Goal: Use online tool/utility

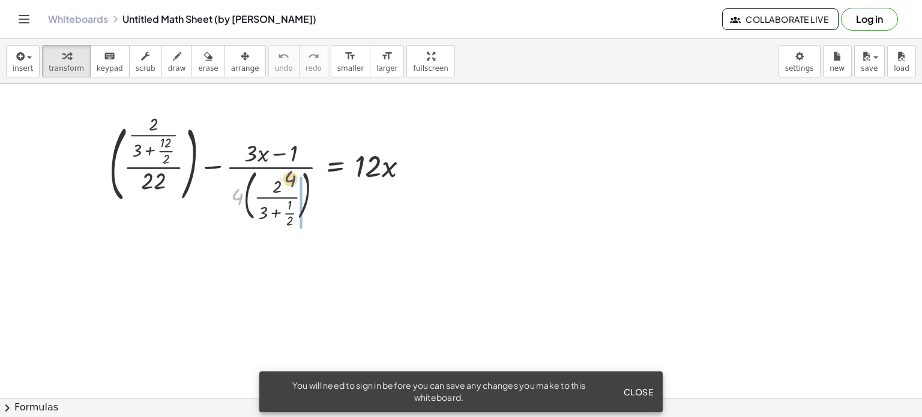
drag, startPoint x: 237, startPoint y: 199, endPoint x: 291, endPoint y: 181, distance: 56.4
click at [291, 181] on div at bounding box center [263, 171] width 321 height 107
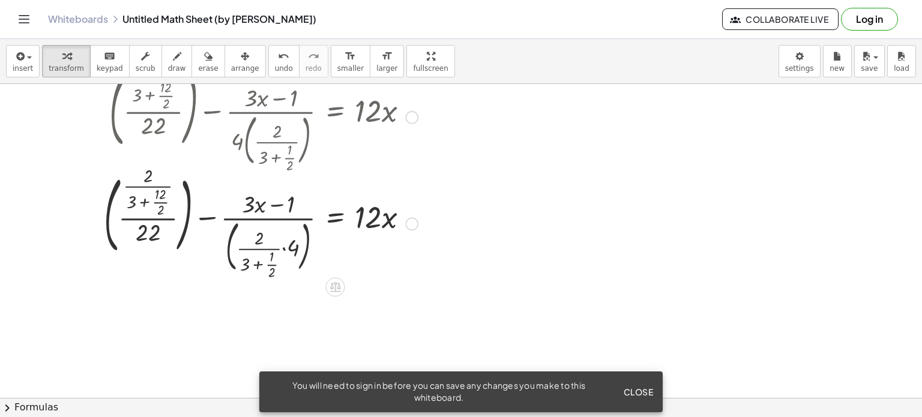
scroll to position [56, 0]
drag, startPoint x: 295, startPoint y: 249, endPoint x: 253, endPoint y: 243, distance: 41.8
click at [253, 243] on div at bounding box center [261, 221] width 326 height 107
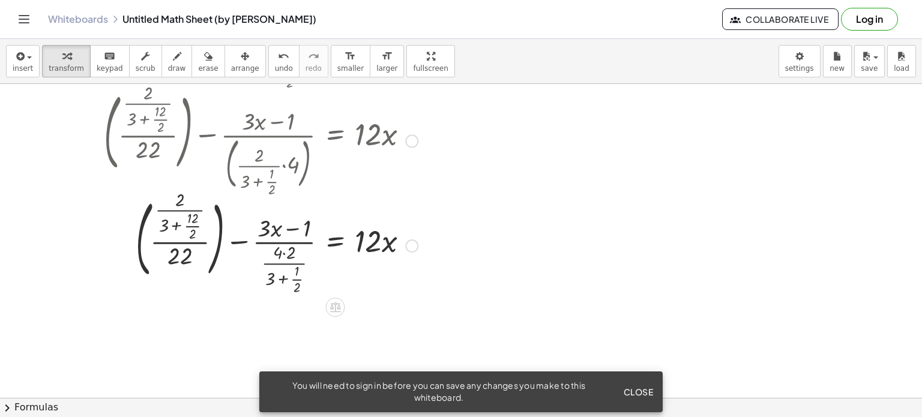
scroll to position [139, 0]
click at [288, 255] on div at bounding box center [261, 244] width 326 height 103
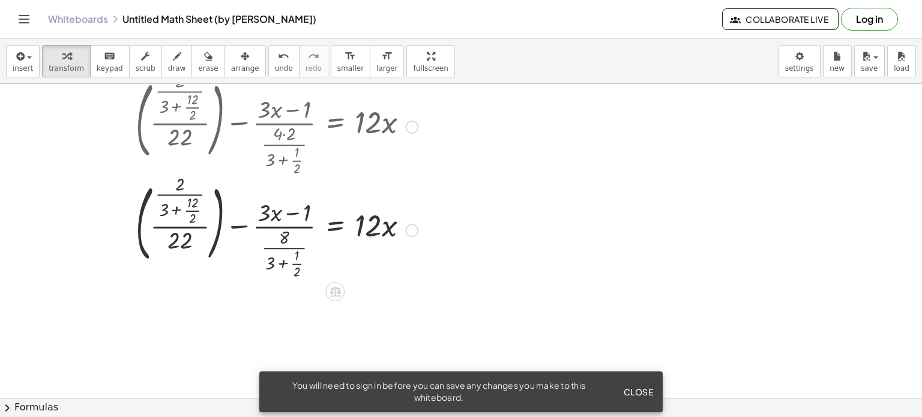
scroll to position [258, 0]
click at [283, 264] on div at bounding box center [261, 227] width 326 height 103
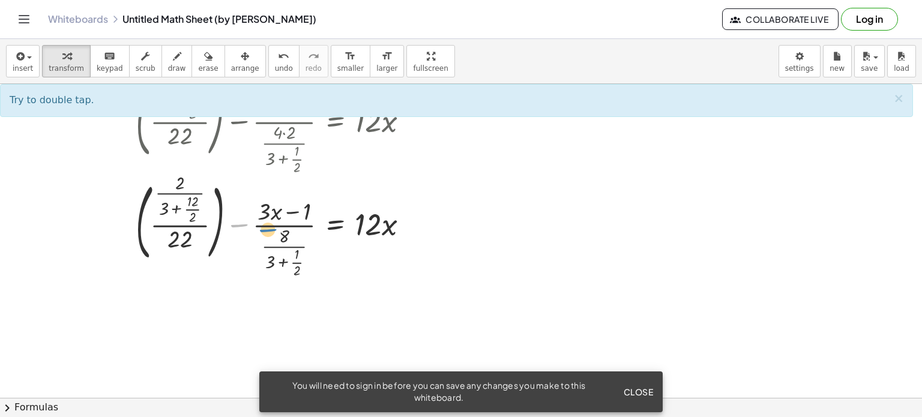
drag, startPoint x: 256, startPoint y: 235, endPoint x: 284, endPoint y: 240, distance: 28.7
click at [284, 240] on div at bounding box center [261, 227] width 326 height 103
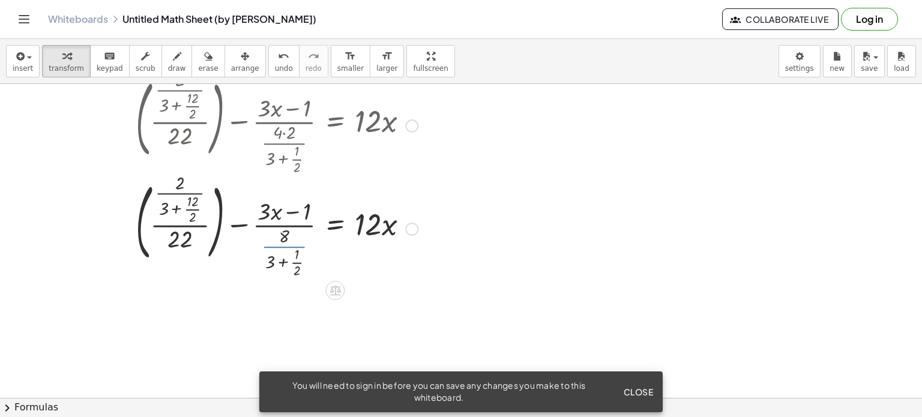
click at [285, 245] on div at bounding box center [261, 227] width 326 height 103
drag, startPoint x: 173, startPoint y: 208, endPoint x: 132, endPoint y: 263, distance: 68.2
click at [132, 263] on div at bounding box center [261, 227] width 326 height 103
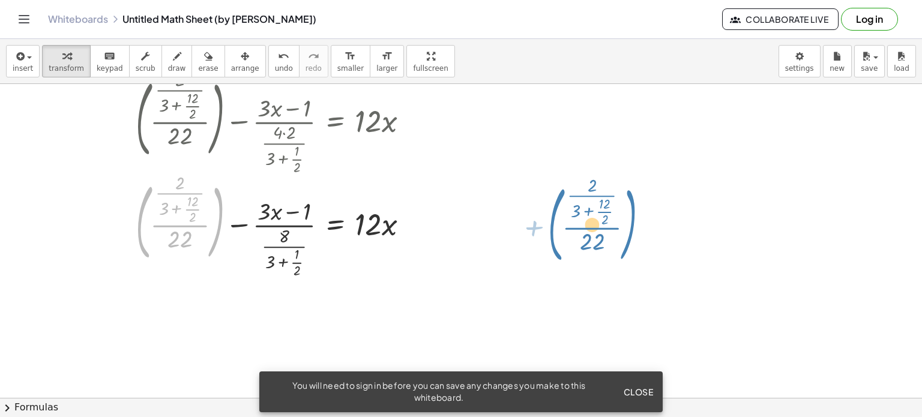
drag, startPoint x: 137, startPoint y: 217, endPoint x: 565, endPoint y: 220, distance: 428.6
click at [565, 220] on div "+ ( · · 2 · ( + 3 + · 12 · 2 ) · 22 ) − · ( + · 3 · x − 1 ) · 4 · ( · 2 · ( + 3…" at bounding box center [461, 179] width 922 height 707
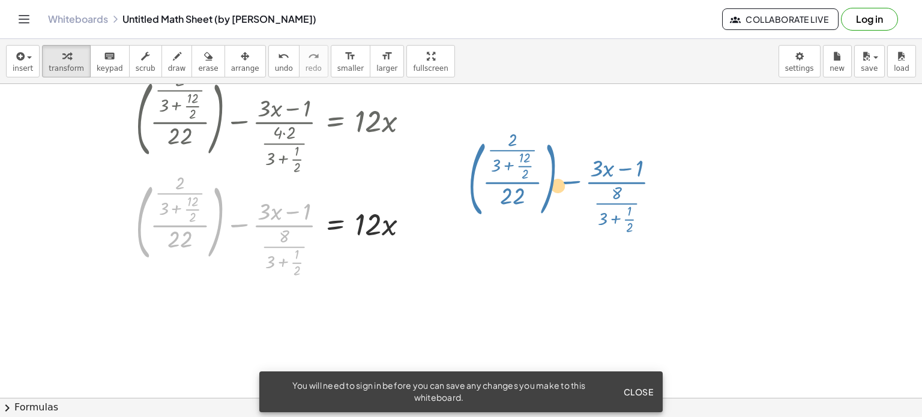
drag, startPoint x: 141, startPoint y: 220, endPoint x: 473, endPoint y: 176, distance: 334.9
click at [473, 176] on div "+ ( · · 2 · ( + 3 + · 12 · 2 ) · 22 ) − · ( + · 3 · x − 1 ) · 4 · ( · 2 · ( + 3…" at bounding box center [461, 179] width 922 height 707
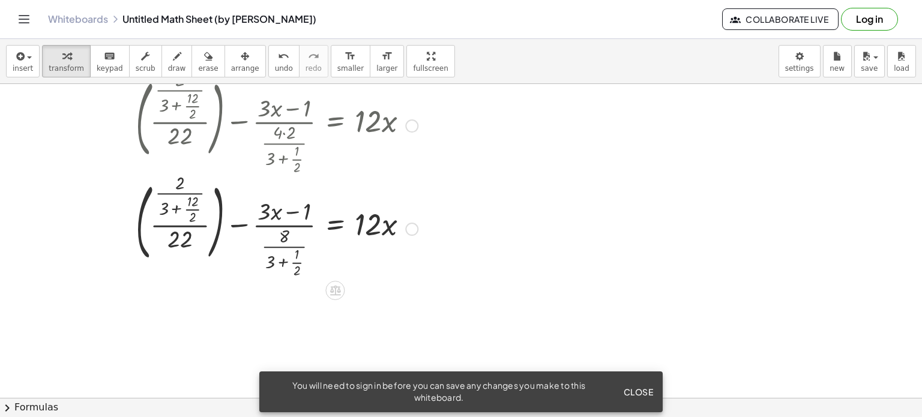
click at [295, 271] on div at bounding box center [261, 227] width 326 height 103
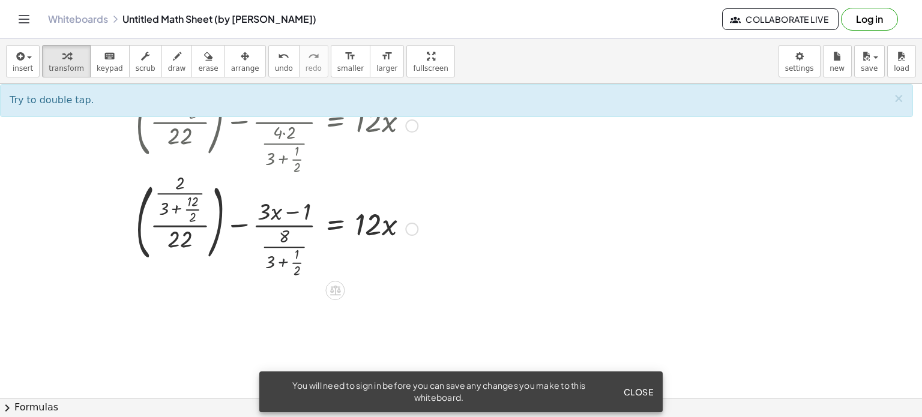
click at [283, 264] on div at bounding box center [261, 227] width 326 height 103
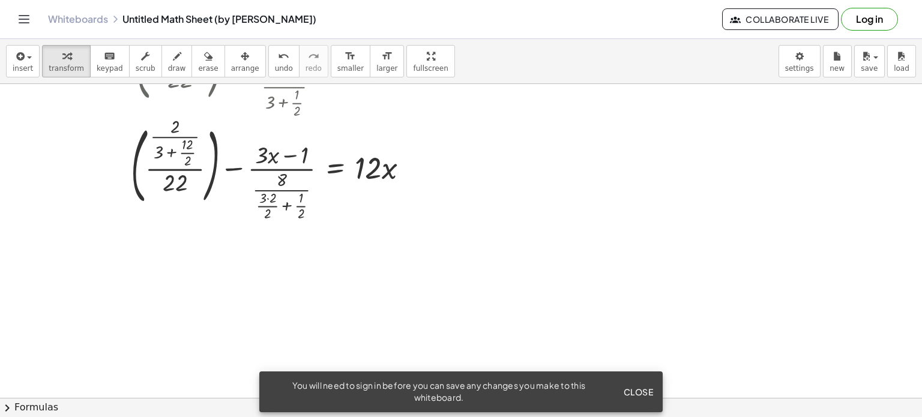
scroll to position [425, 0]
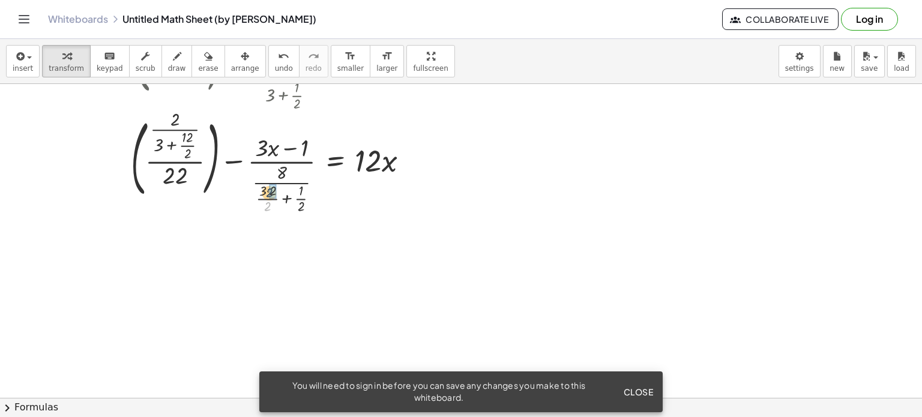
drag, startPoint x: 267, startPoint y: 206, endPoint x: 268, endPoint y: 194, distance: 12.7
click at [268, 194] on div at bounding box center [261, 164] width 326 height 103
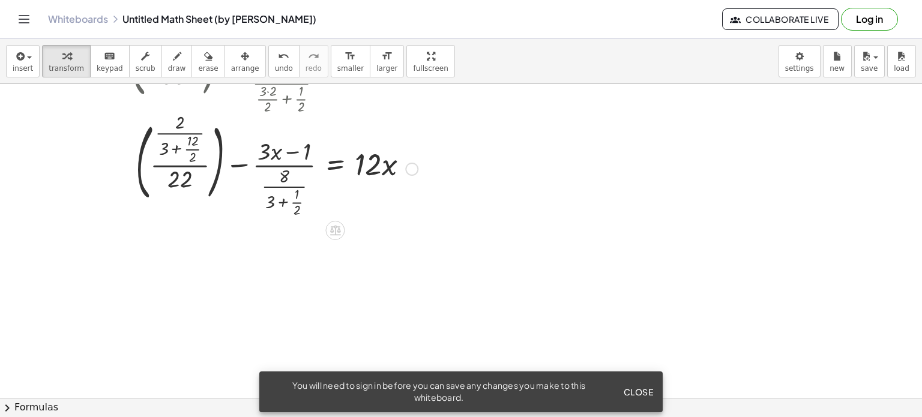
scroll to position [490, 0]
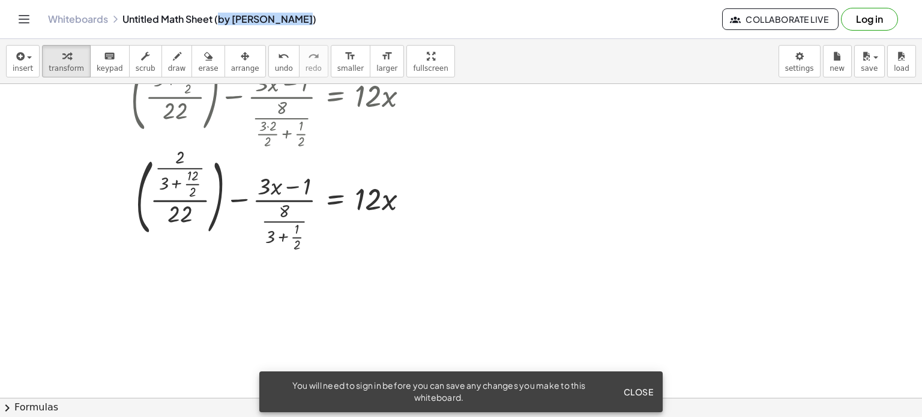
drag, startPoint x: 219, startPoint y: 19, endPoint x: 300, endPoint y: 23, distance: 80.6
click at [300, 23] on div "Whiteboards Untitled Math Sheet (by [PERSON_NAME])" at bounding box center [385, 19] width 674 height 12
click at [334, 19] on div "Whiteboards Untitled Math Sheet (by [PERSON_NAME])" at bounding box center [385, 19] width 674 height 12
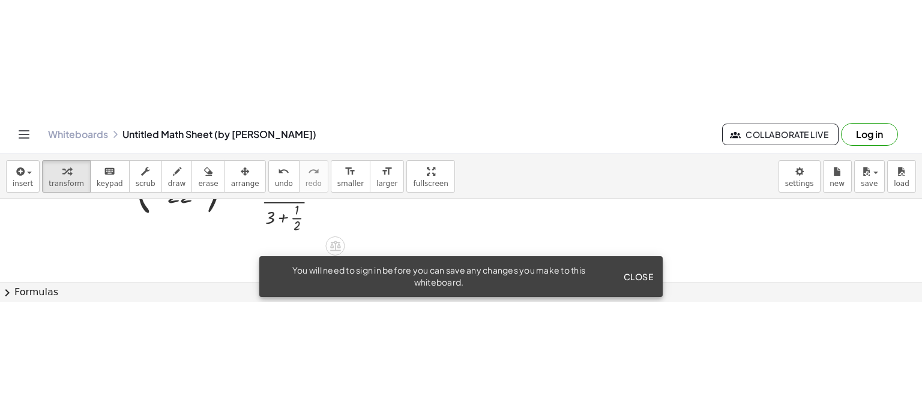
scroll to position [626, 0]
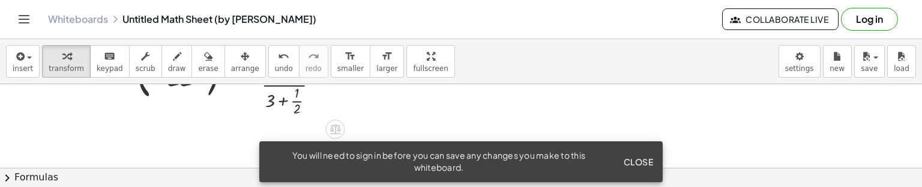
click at [282, 101] on div at bounding box center [261, 66] width 326 height 103
drag, startPoint x: 269, startPoint y: 107, endPoint x: 273, endPoint y: 97, distance: 11.4
click at [283, 103] on div at bounding box center [261, 66] width 326 height 103
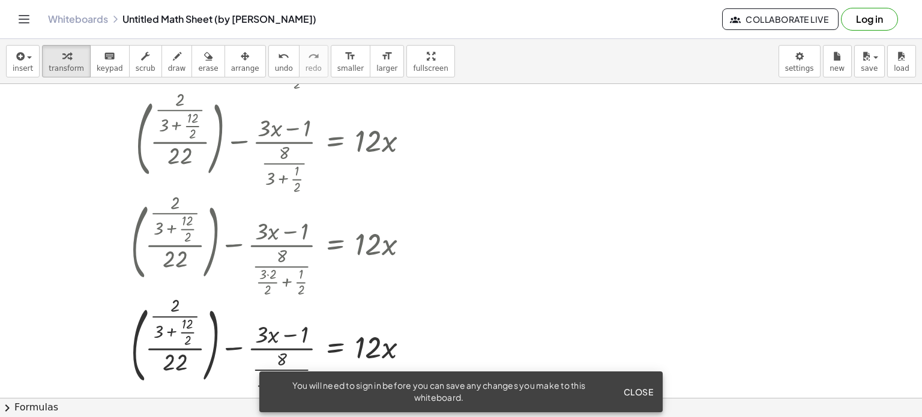
scroll to position [341, 0]
click at [632, 391] on span "Close" at bounding box center [638, 392] width 30 height 11
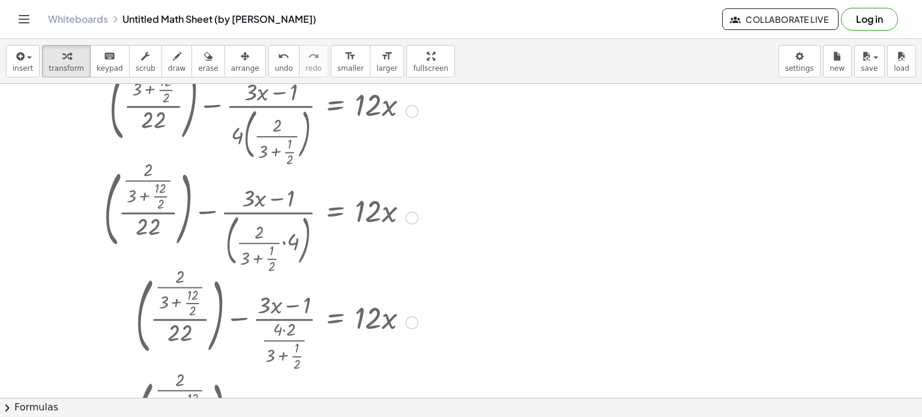
scroll to position [0, 0]
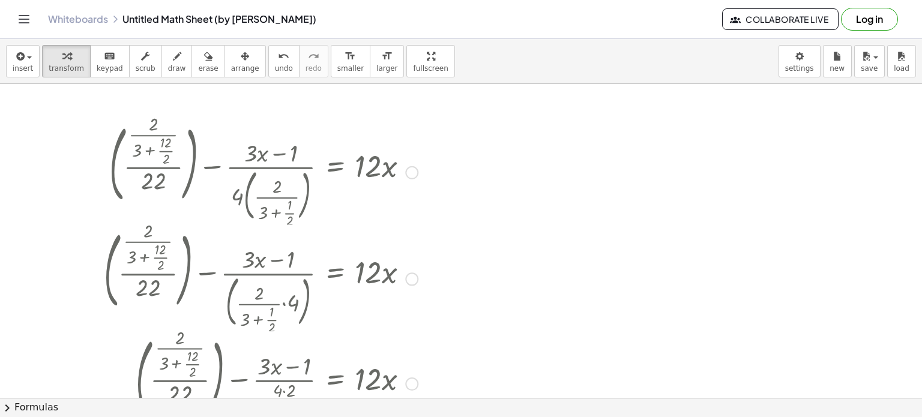
click at [411, 170] on div at bounding box center [411, 172] width 13 height 13
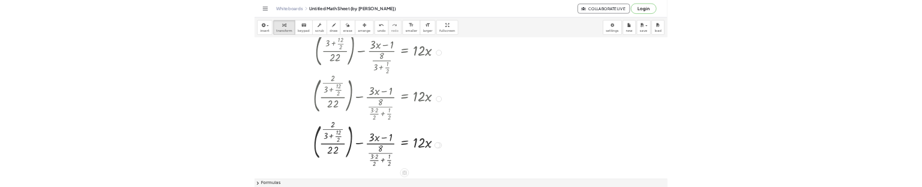
scroll to position [483, 0]
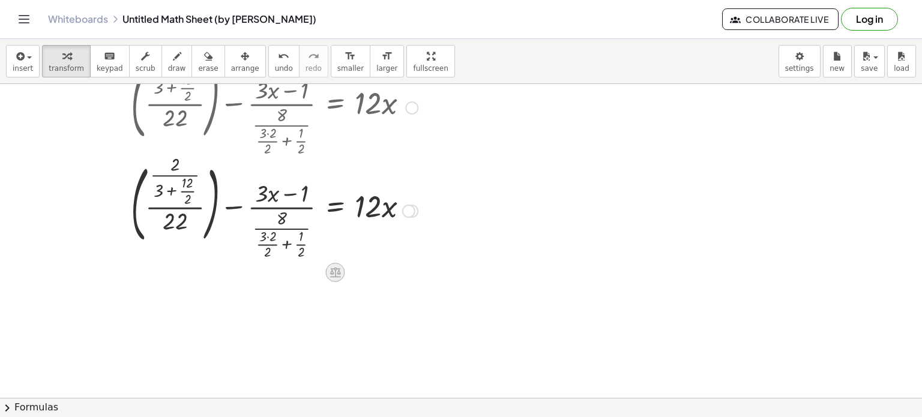
click at [339, 268] on icon at bounding box center [335, 273] width 11 height 10
drag, startPoint x: 296, startPoint y: 277, endPoint x: 281, endPoint y: 274, distance: 15.2
click at [287, 274] on div "+ − × ÷" at bounding box center [340, 271] width 106 height 22
click at [281, 274] on div at bounding box center [461, 73] width 922 height 944
click at [455, 301] on div at bounding box center [461, 73] width 922 height 944
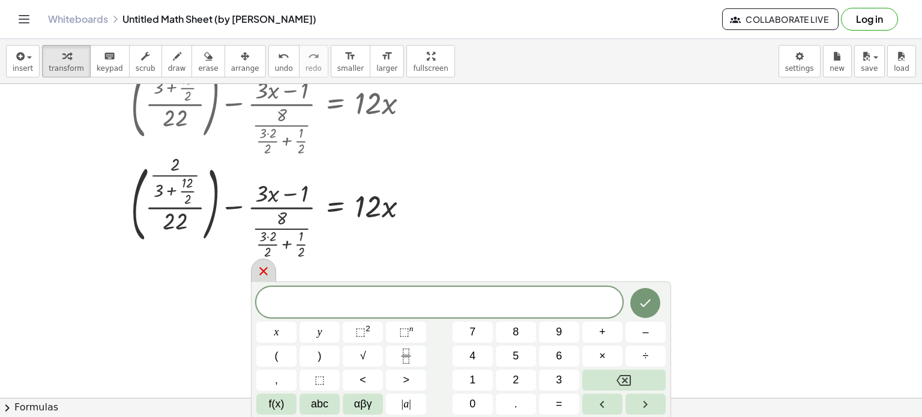
click at [267, 268] on icon at bounding box center [263, 271] width 14 height 14
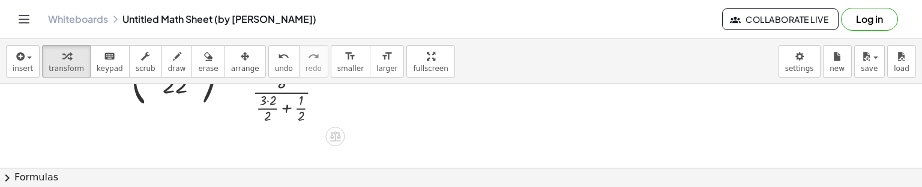
scroll to position [618, 0]
click at [22, 25] on icon "Toggle navigation" at bounding box center [24, 19] width 14 height 14
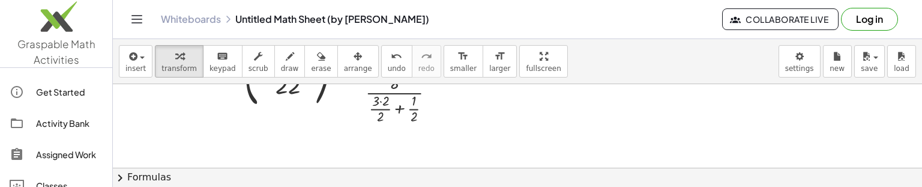
click at [19, 34] on img at bounding box center [56, 19] width 112 height 51
click at [140, 17] on icon "Toggle navigation" at bounding box center [137, 19] width 14 height 14
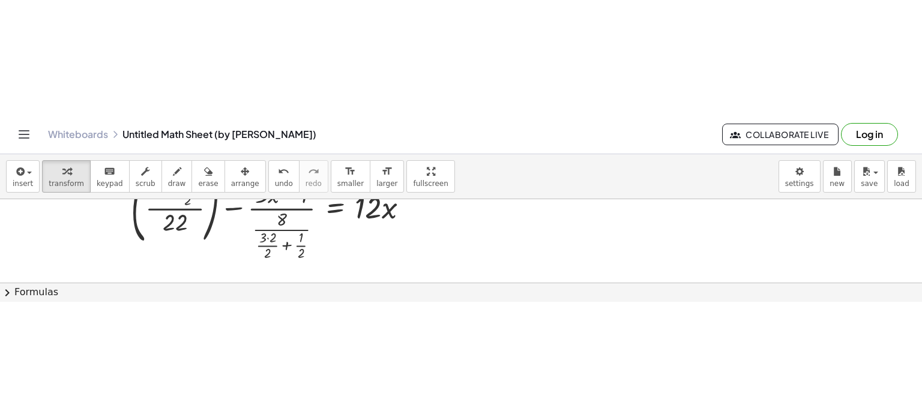
scroll to position [442, 0]
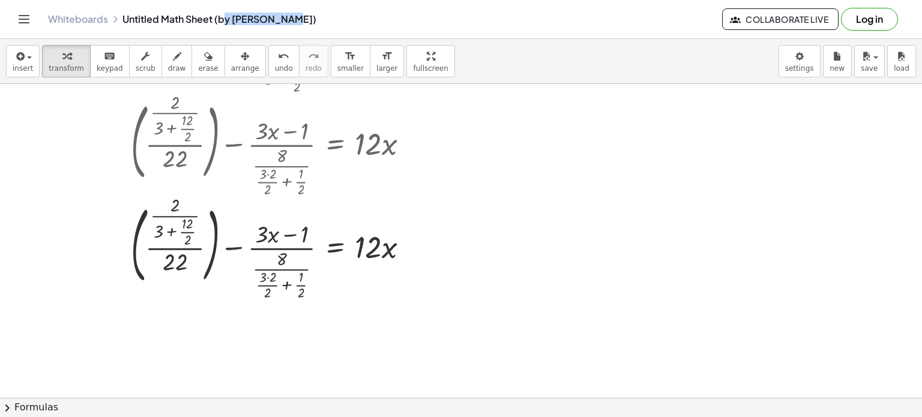
drag, startPoint x: 225, startPoint y: 20, endPoint x: 287, endPoint y: 18, distance: 61.9
click at [287, 18] on div "Whiteboards Untitled Math Sheet (by [PERSON_NAME])" at bounding box center [385, 19] width 674 height 12
click at [415, 252] on div at bounding box center [408, 252] width 13 height 13
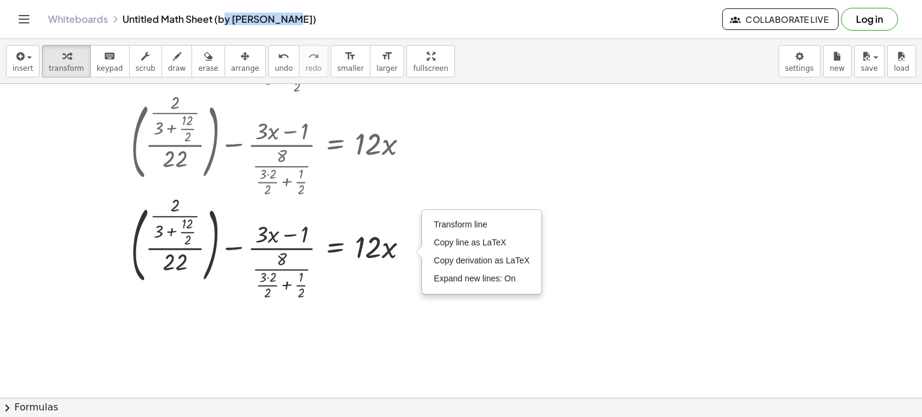
click at [470, 179] on div at bounding box center [461, 20] width 922 height 756
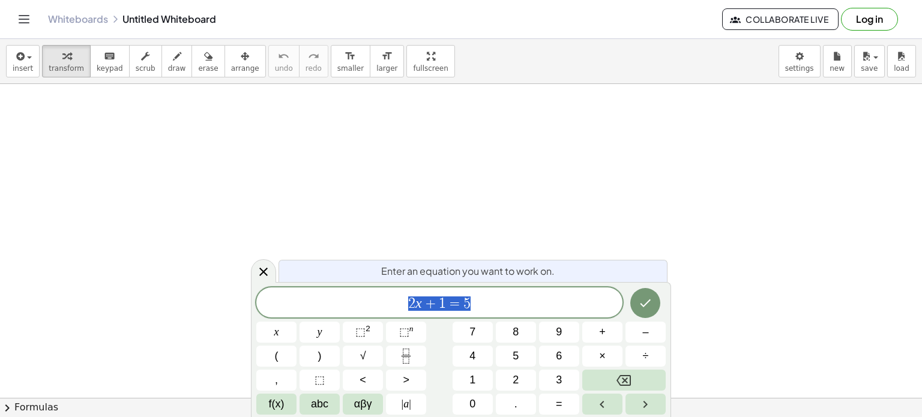
scroll to position [285, 0]
